Goal: Task Accomplishment & Management: Manage account settings

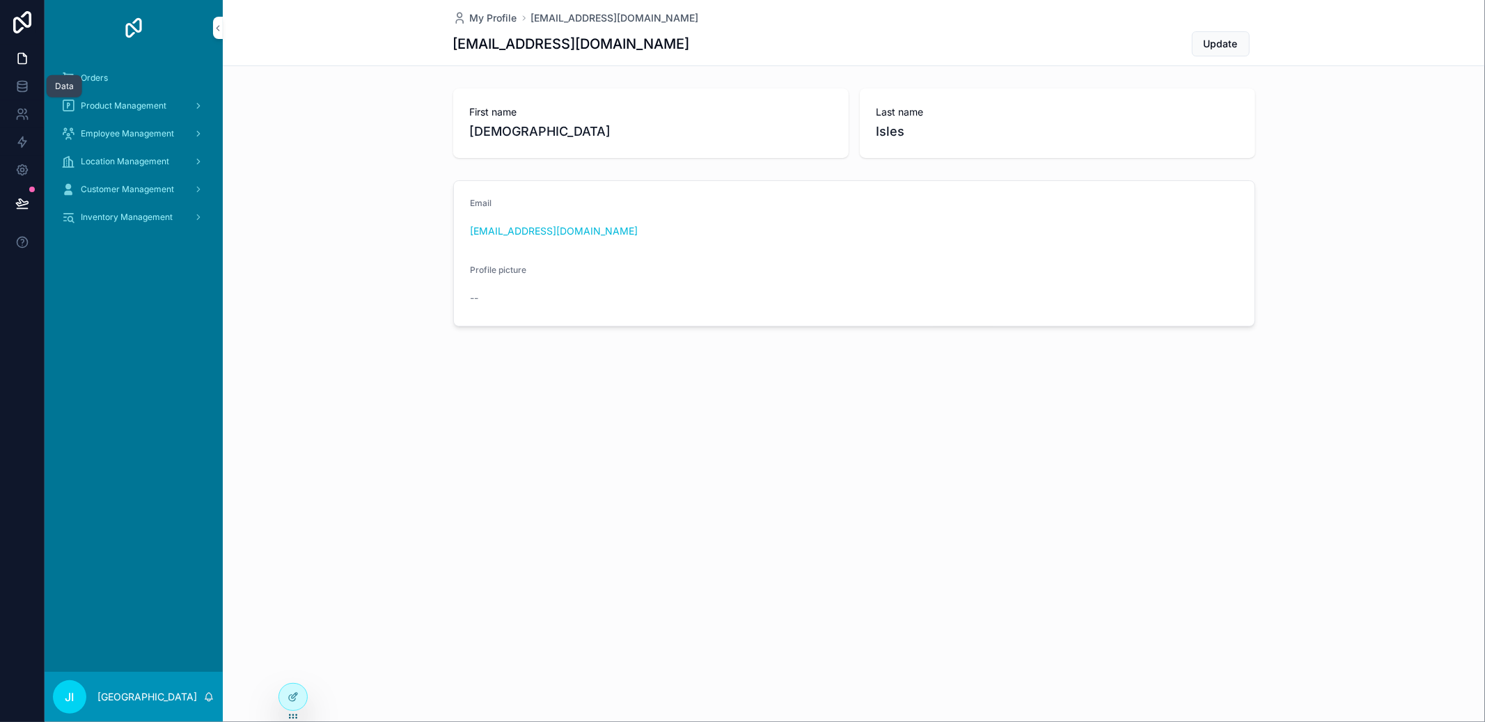
click at [27, 86] on icon at bounding box center [22, 86] width 14 height 14
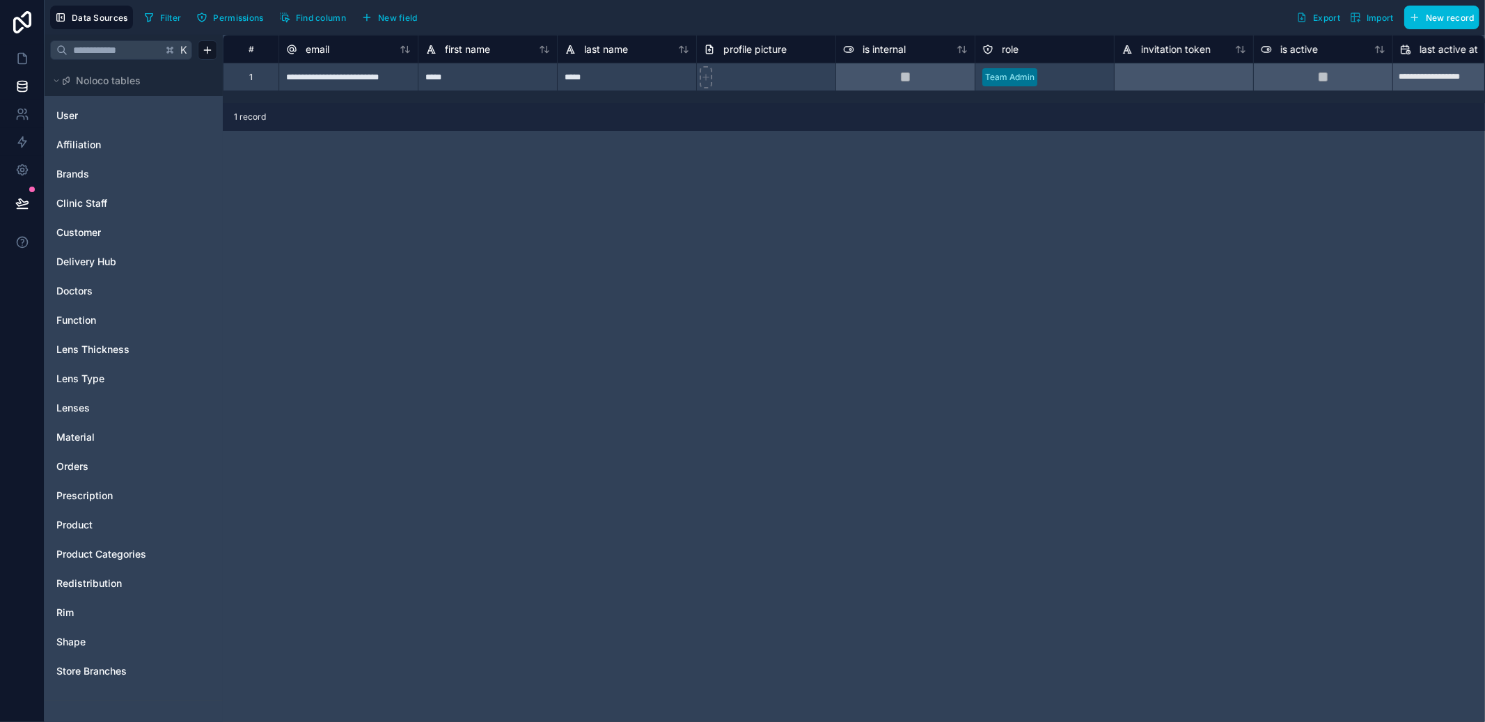
click at [82, 579] on span "Redistribution" at bounding box center [88, 584] width 65 height 14
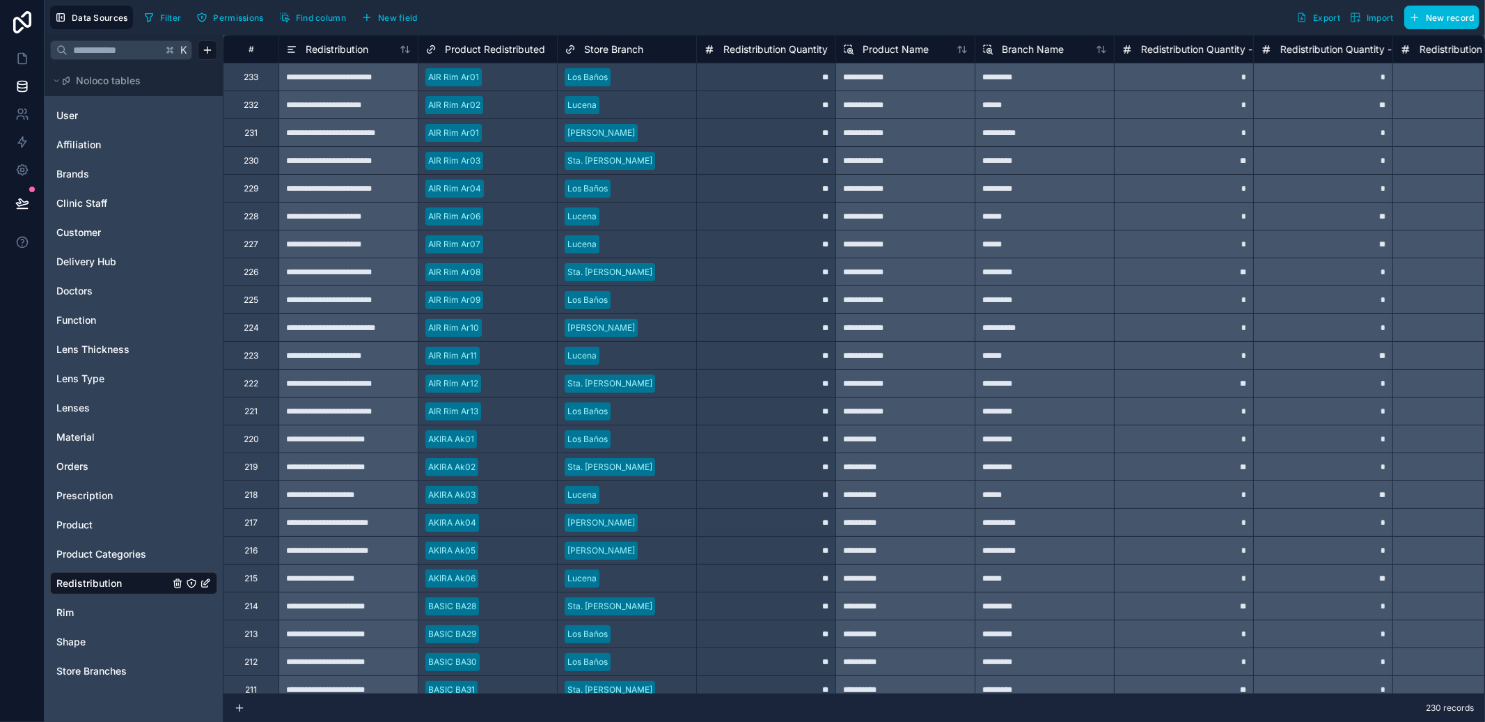
click at [98, 495] on span "Prescription" at bounding box center [84, 496] width 56 height 14
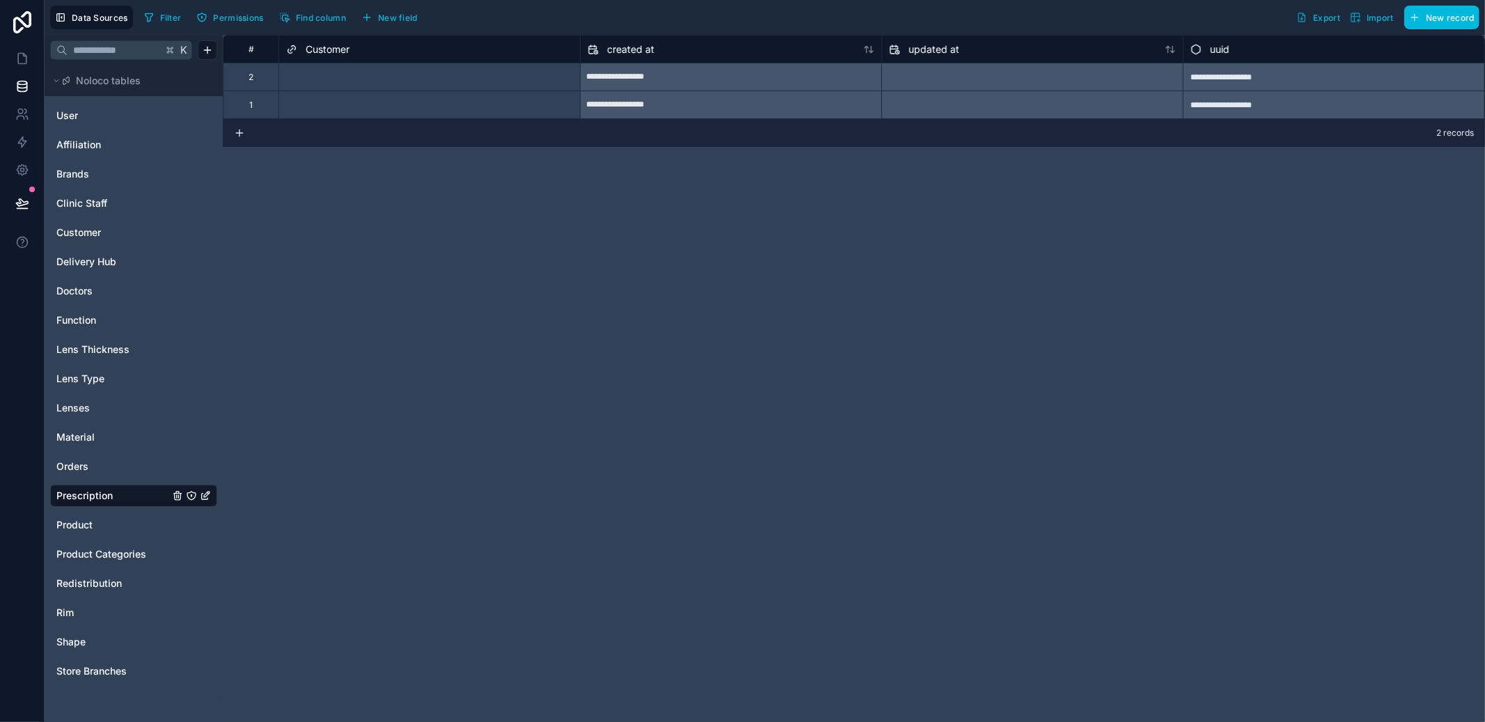
click at [404, 20] on span "New field" at bounding box center [398, 18] width 40 height 10
click at [404, 20] on div "Filter Permissions Find column New field Export Import New record" at bounding box center [809, 18] width 1341 height 24
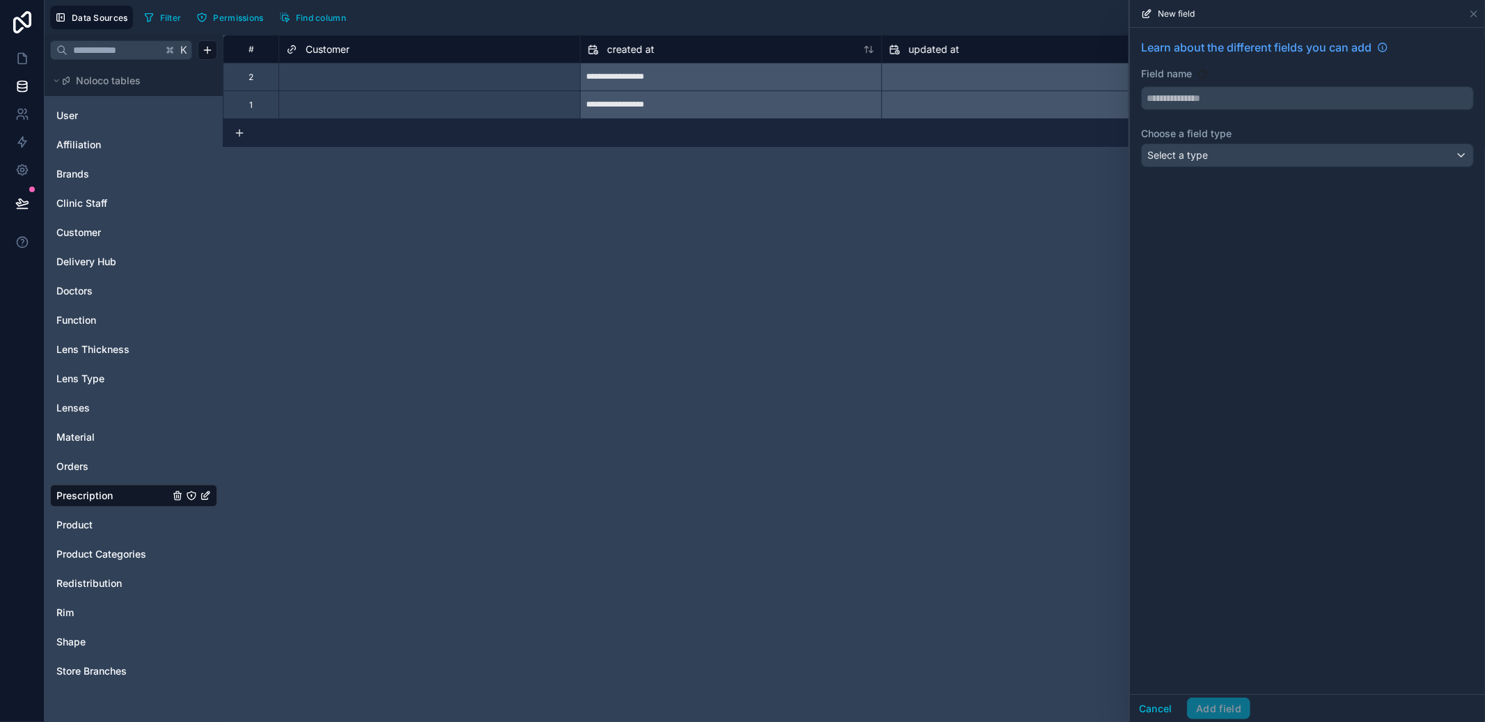
click at [1473, 19] on div "New field" at bounding box center [1308, 13] width 344 height 27
click at [1475, 13] on icon at bounding box center [1474, 14] width 6 height 6
